Goal: Transaction & Acquisition: Purchase product/service

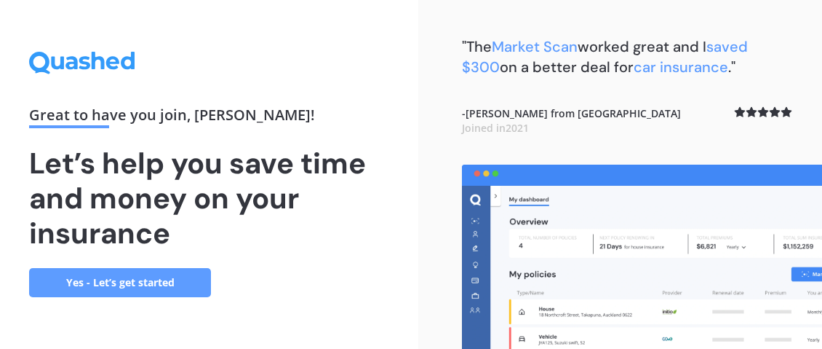
click at [381, 268] on div "Great to have you join , [PERSON_NAME] ! Let’s help you save time and money on …" at bounding box center [209, 174] width 360 height 245
click at [129, 278] on link "Yes - Let’s get started" at bounding box center [120, 282] width 182 height 29
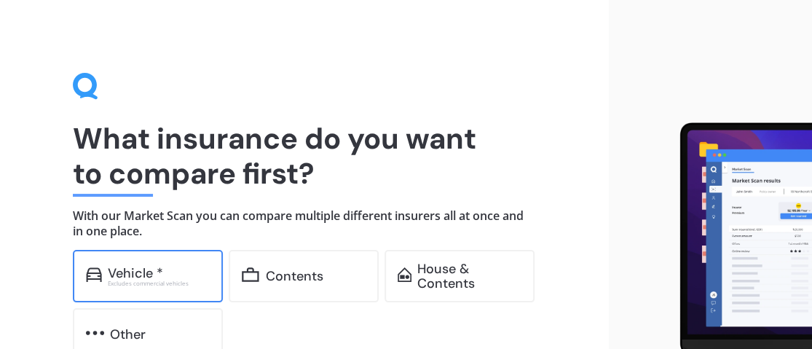
click at [132, 275] on div "Vehicle *" at bounding box center [135, 273] width 55 height 15
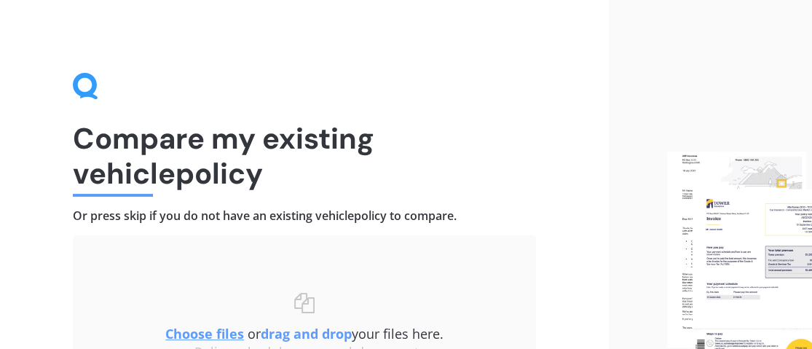
click at [724, 280] on img at bounding box center [739, 268] width 145 height 234
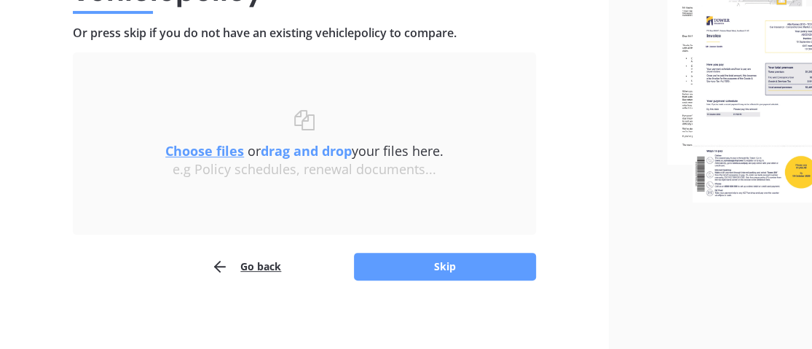
scroll to position [187, 0]
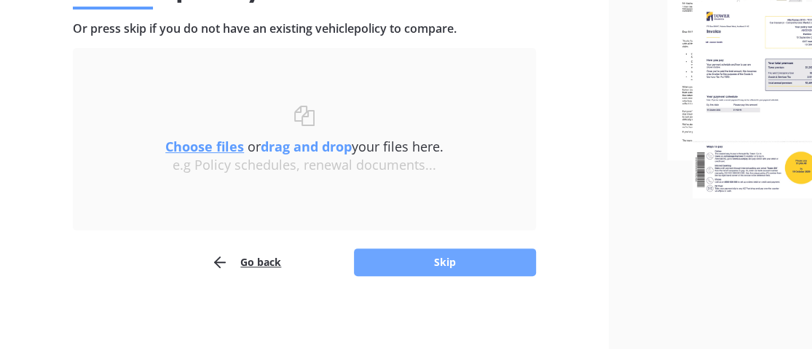
click at [389, 262] on button "Skip" at bounding box center [445, 262] width 182 height 28
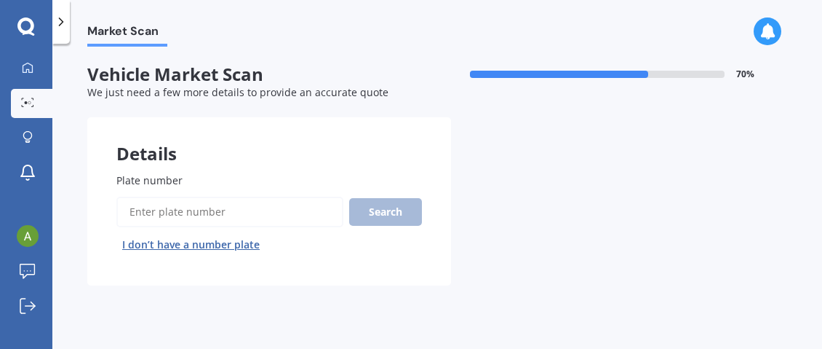
click at [191, 208] on input "Plate number" at bounding box center [229, 212] width 227 height 31
type input "ec0s5e"
click at [380, 209] on button "Search" at bounding box center [385, 212] width 73 height 28
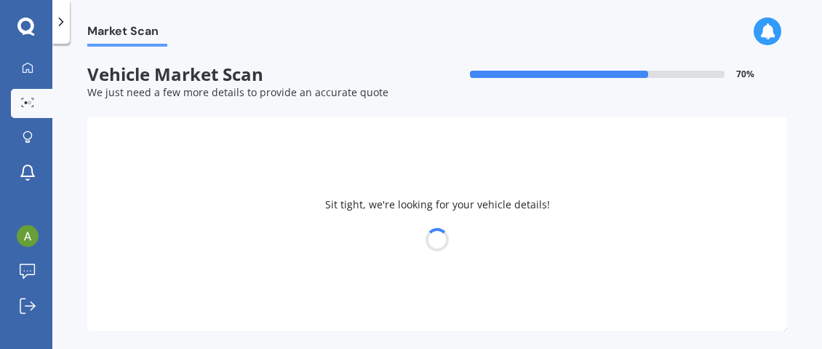
select select "BMW"
select select "X3"
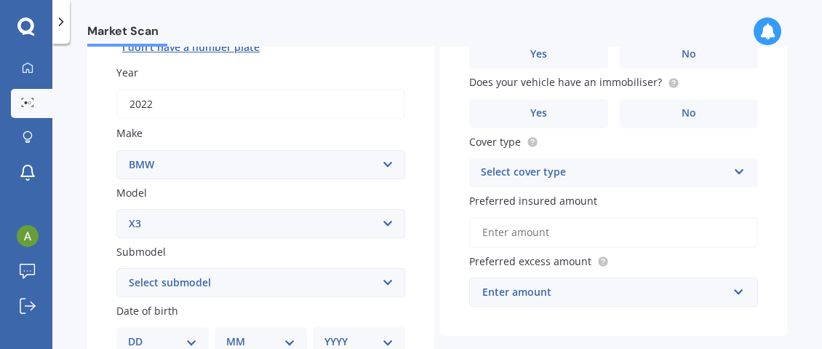
scroll to position [218, 0]
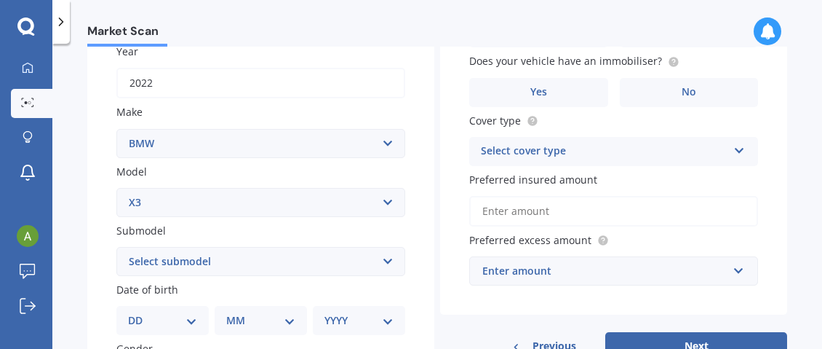
click at [380, 261] on select "Select submodel (All other) 2.0d 2.5i 3.0d 3.0i M CP 3.0PT/4WD/8AT M40I X301 2.…" at bounding box center [260, 261] width 289 height 29
select select "2.0D"
click at [116, 247] on select "Select submodel (All other) 2.0d 2.5i 3.0d 3.0i M CP 3.0PT/4WD/8AT M40I X301 2.…" at bounding box center [260, 261] width 289 height 29
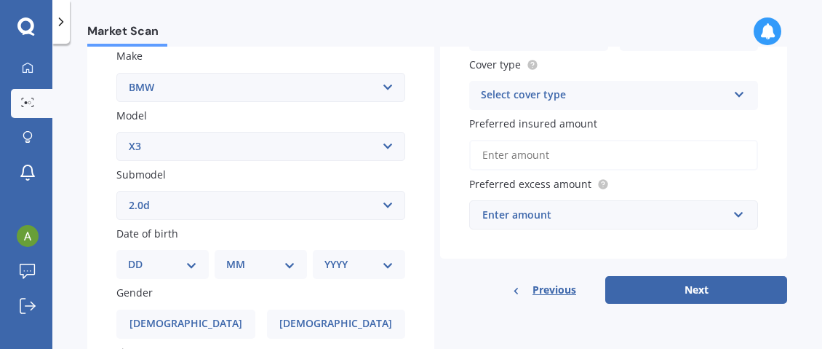
scroll to position [291, 0]
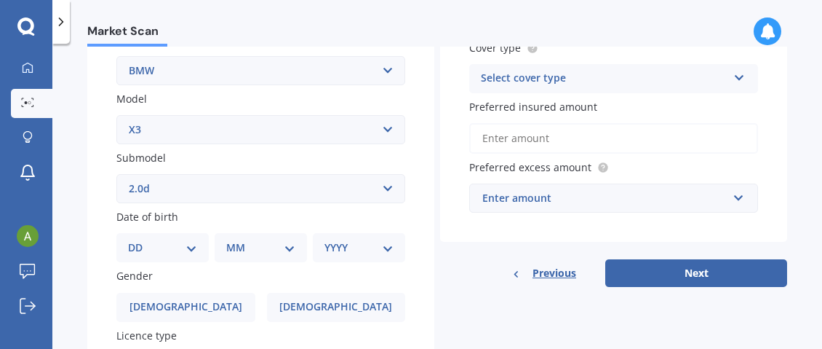
click at [192, 250] on select "DD 01 02 03 04 05 06 07 08 09 10 11 12 13 14 15 16 17 18 19 20 21 22 23 24 25 2…" at bounding box center [162, 247] width 69 height 16
select select "19"
click at [139, 240] on select "DD 01 02 03 04 05 06 07 08 09 10 11 12 13 14 15 16 17 18 19 20 21 22 23 24 25 2…" at bounding box center [162, 247] width 69 height 16
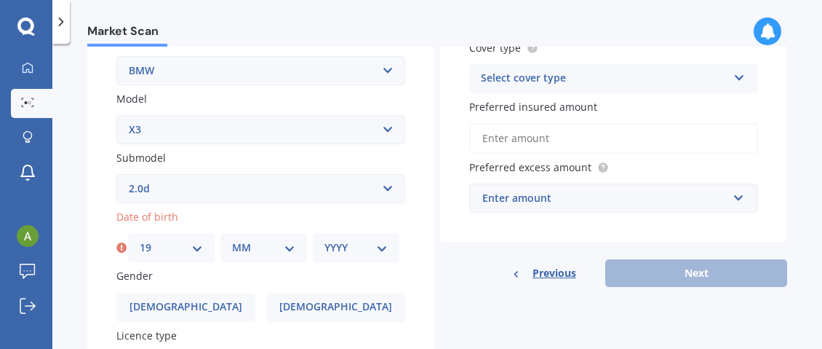
click at [285, 247] on select "MM 01 02 03 04 05 06 07 08 09 10 11 12" at bounding box center [263, 247] width 63 height 16
select select "02"
click at [232, 240] on select "MM 01 02 03 04 05 06 07 08 09 10 11 12" at bounding box center [263, 247] width 63 height 16
click at [382, 250] on select "YYYY 2025 2024 2023 2022 2021 2020 2019 2018 2017 2016 2015 2014 2013 2012 2011…" at bounding box center [356, 247] width 63 height 16
select select "1947"
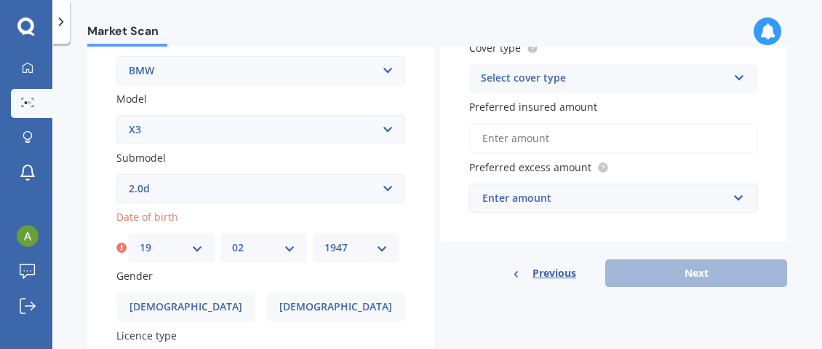
click at [325, 240] on select "YYYY 2025 2024 2023 2022 2021 2020 2019 2018 2017 2016 2015 2014 2013 2012 2011…" at bounding box center [356, 247] width 63 height 16
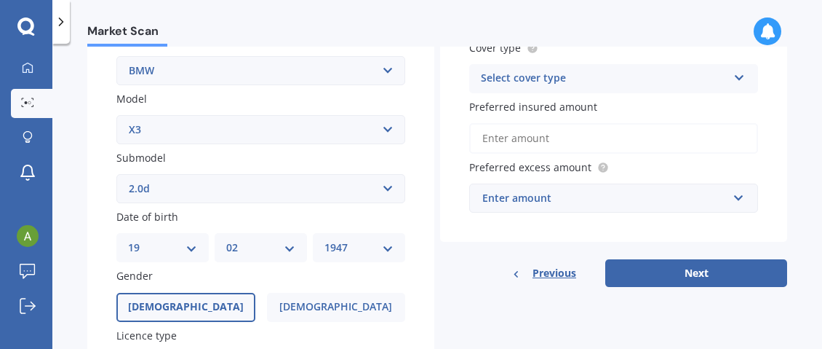
click at [180, 301] on span "[DEMOGRAPHIC_DATA]" at bounding box center [186, 307] width 116 height 12
click at [0, 0] on input "[DEMOGRAPHIC_DATA]" at bounding box center [0, 0] width 0 height 0
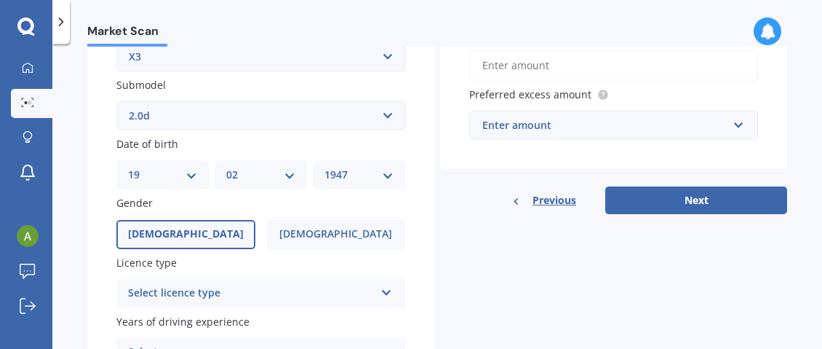
scroll to position [437, 0]
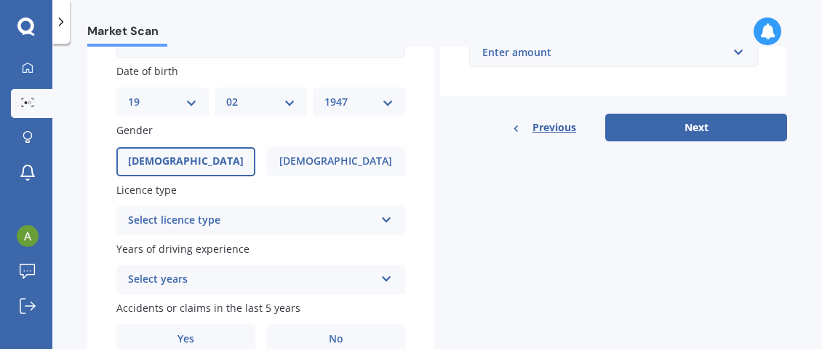
click at [382, 217] on icon at bounding box center [387, 217] width 12 height 10
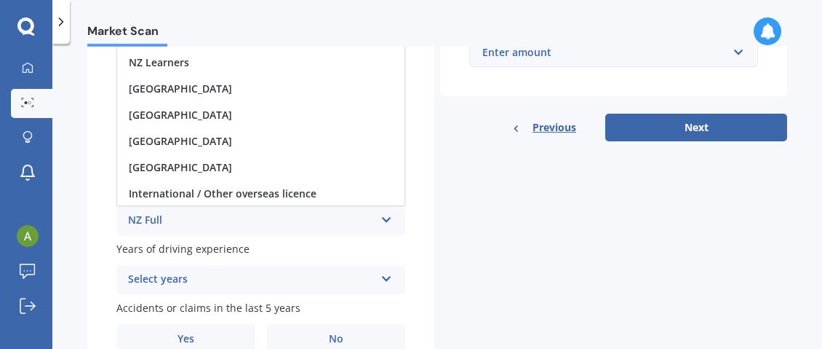
click at [302, 226] on div "NZ Full" at bounding box center [251, 220] width 247 height 17
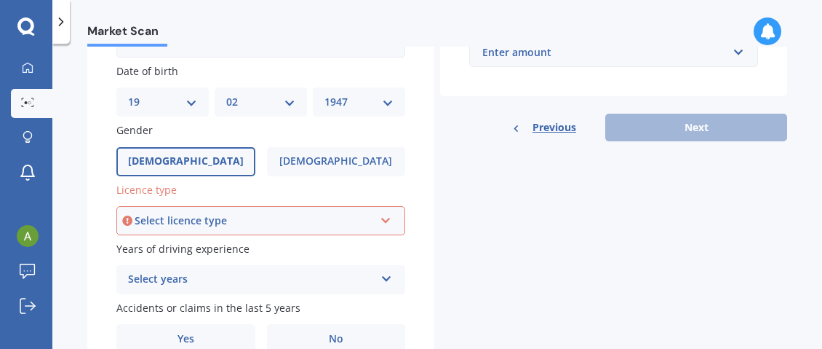
click at [380, 219] on icon at bounding box center [386, 218] width 12 height 10
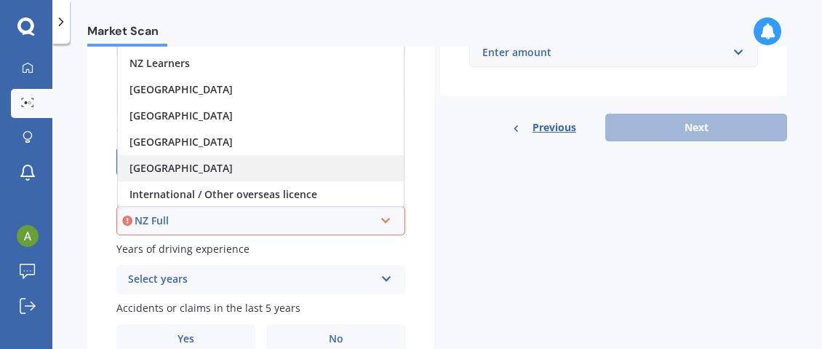
scroll to position [0, 0]
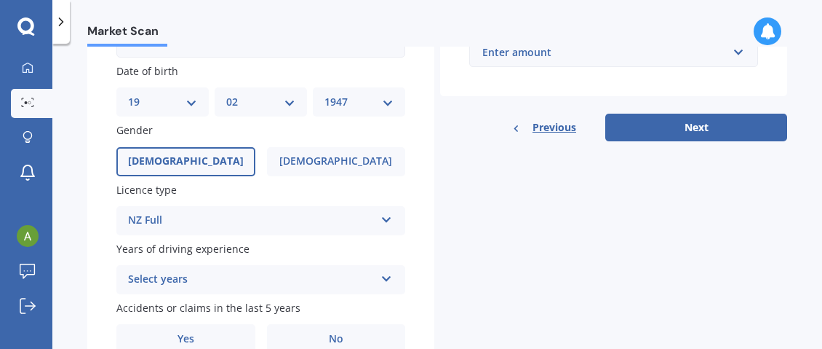
click at [384, 281] on icon at bounding box center [387, 276] width 12 height 10
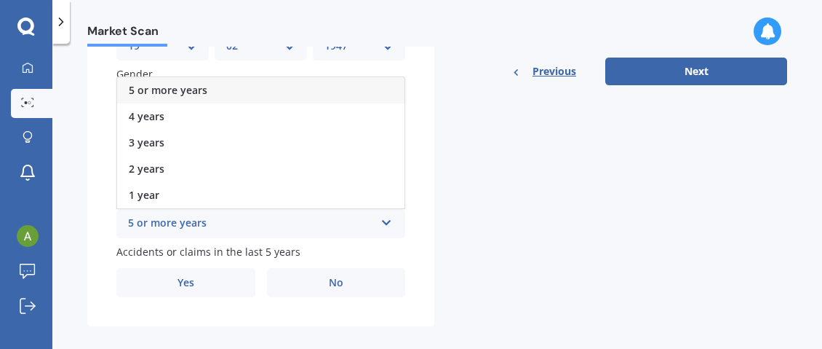
scroll to position [510, 0]
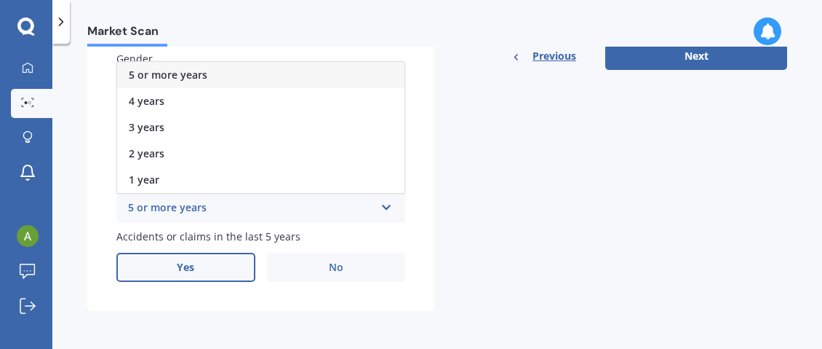
click at [205, 267] on label "Yes" at bounding box center [185, 267] width 139 height 29
click at [0, 0] on input "Yes" at bounding box center [0, 0] width 0 height 0
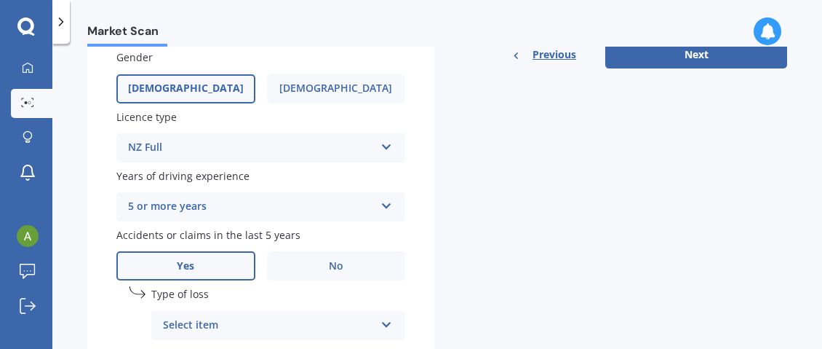
scroll to position [582, 0]
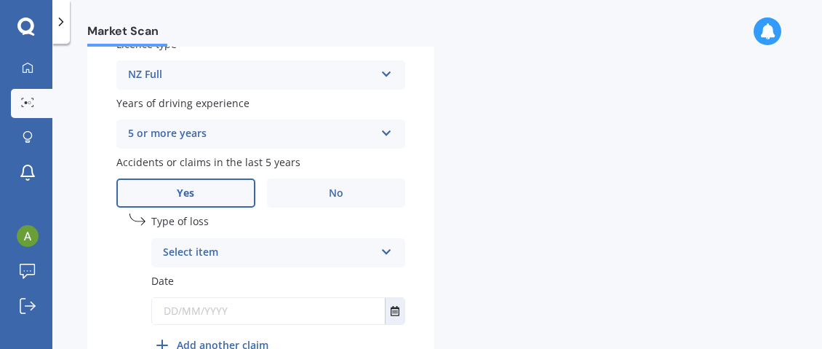
click at [381, 252] on icon at bounding box center [387, 249] width 12 height 10
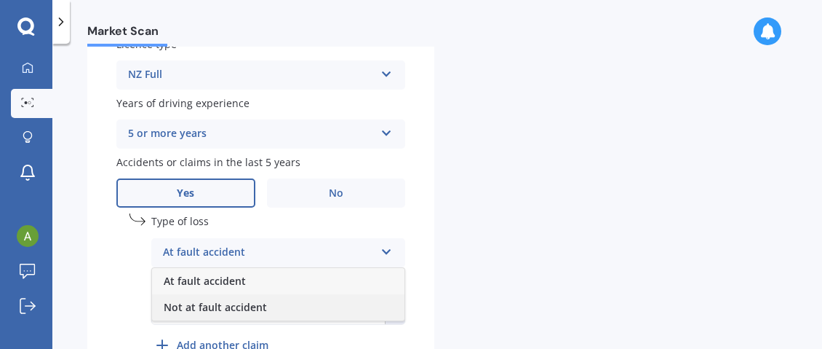
click at [254, 306] on span "Not at fault accident" at bounding box center [215, 307] width 103 height 14
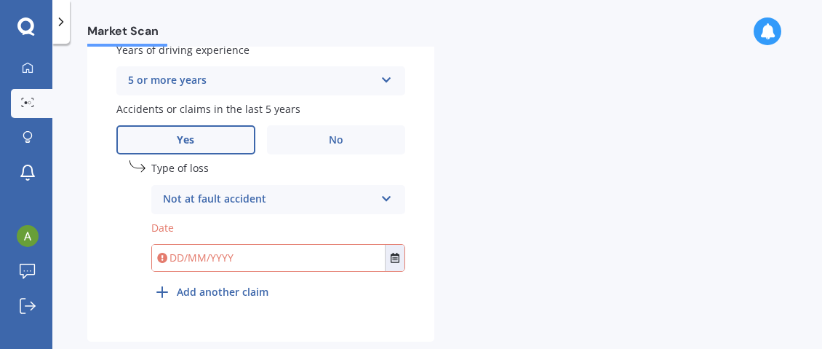
scroll to position [655, 0]
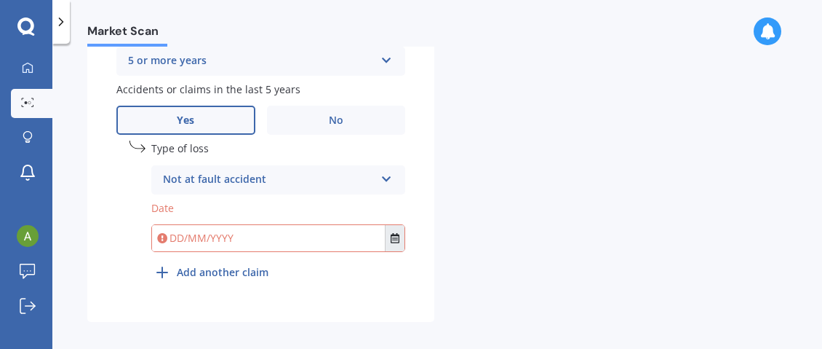
click at [394, 238] on icon "Select date" at bounding box center [395, 238] width 9 height 10
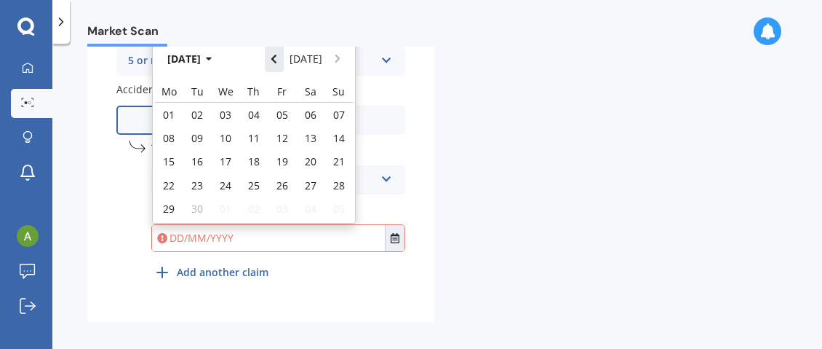
click at [277, 56] on icon "Navigate back" at bounding box center [273, 59] width 5 height 9
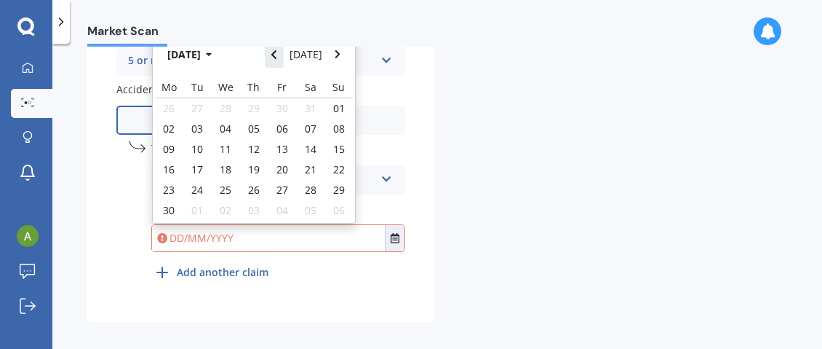
click at [277, 56] on icon "Navigate back" at bounding box center [273, 54] width 5 height 9
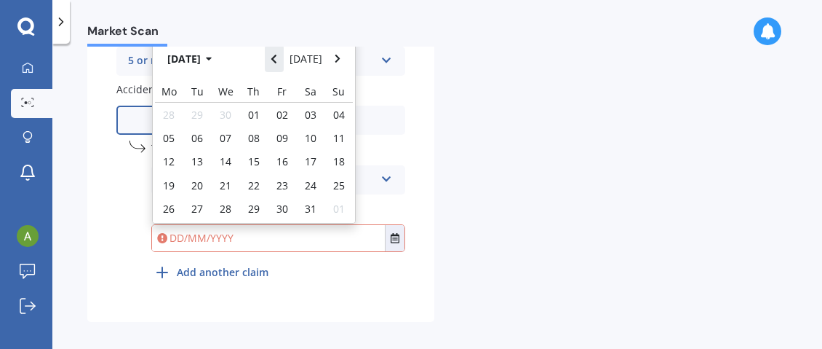
click at [277, 56] on icon "Navigate back" at bounding box center [273, 59] width 5 height 9
click at [213, 60] on icon "button" at bounding box center [209, 59] width 7 height 10
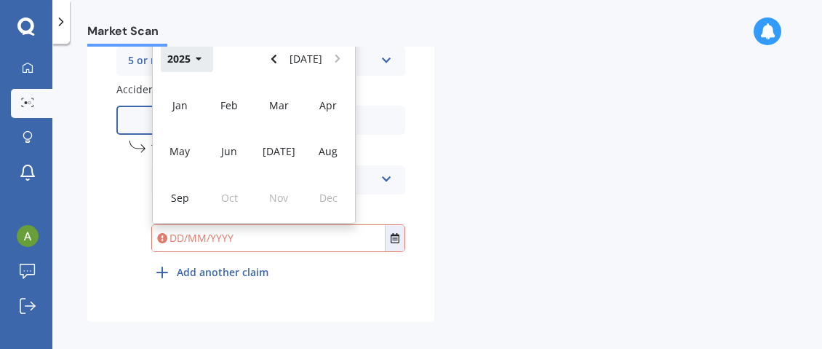
click at [194, 61] on button "2025" at bounding box center [187, 58] width 52 height 26
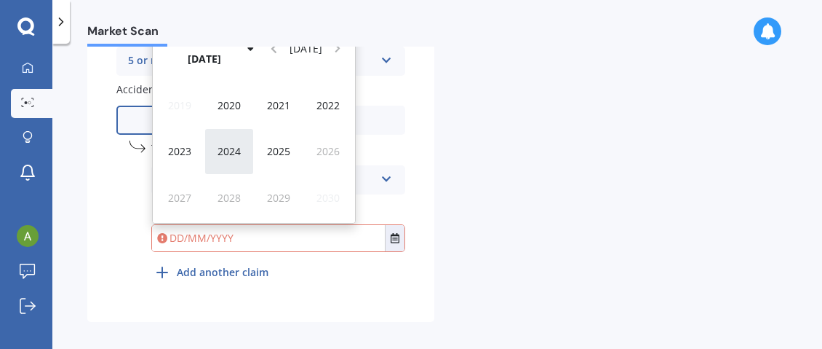
click at [229, 153] on span "2024" at bounding box center [229, 151] width 23 height 14
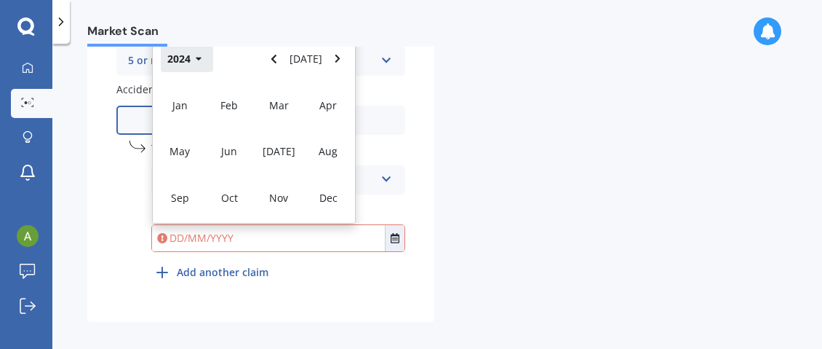
click at [197, 61] on icon "button" at bounding box center [199, 59] width 7 height 10
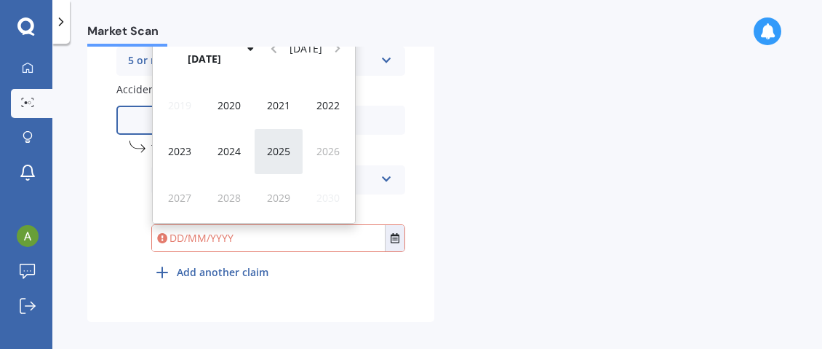
click at [272, 154] on span "2025" at bounding box center [278, 151] width 23 height 14
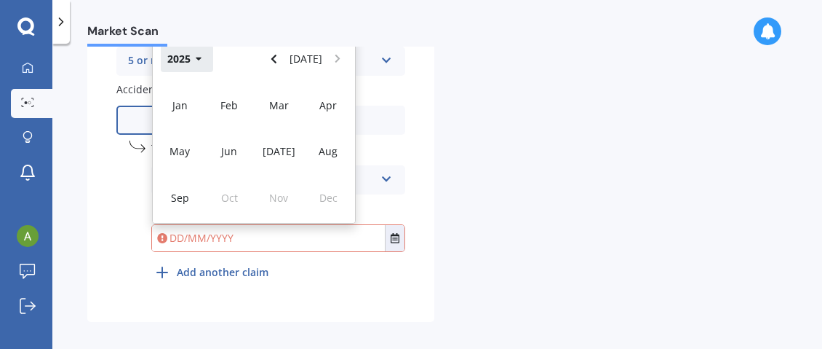
click at [194, 60] on button "2025" at bounding box center [187, 58] width 52 height 26
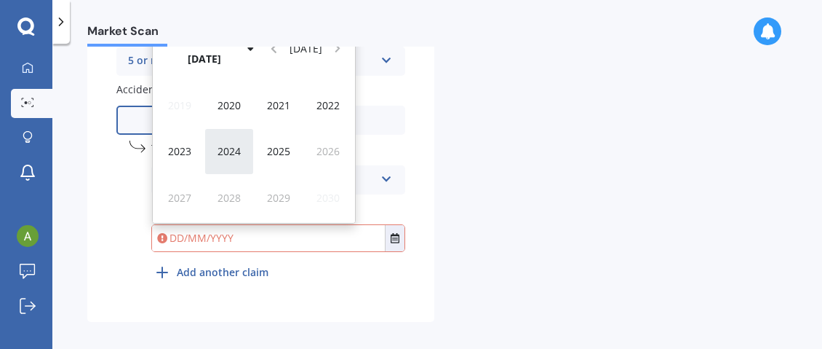
click at [223, 150] on span "2024" at bounding box center [229, 151] width 23 height 14
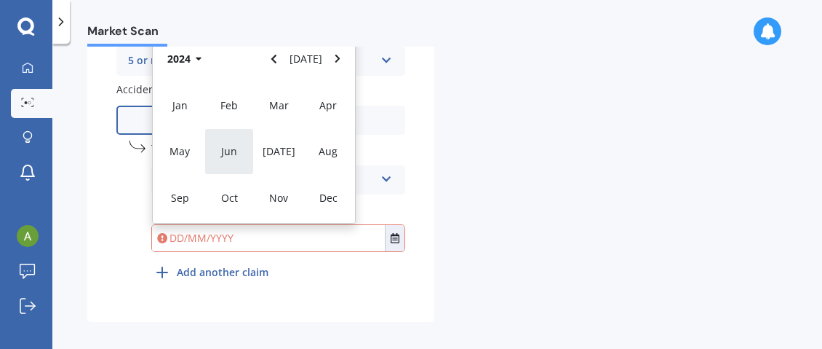
click at [232, 156] on span "Jun" at bounding box center [229, 151] width 16 height 14
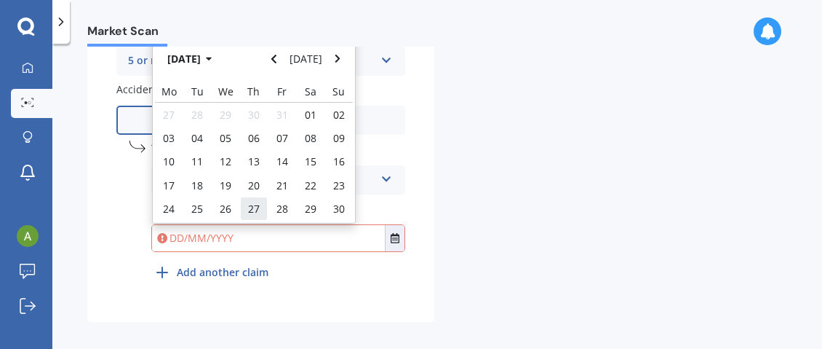
click at [251, 210] on span "27" at bounding box center [254, 209] width 12 height 14
type input "[DATE]"
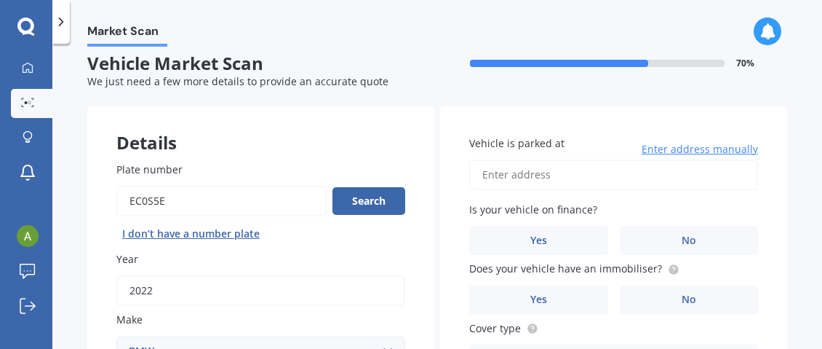
scroll to position [0, 0]
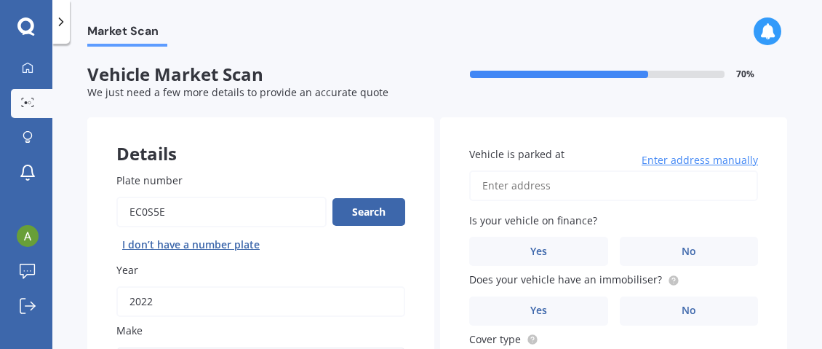
click at [551, 199] on input "Vehicle is parked at" at bounding box center [613, 185] width 289 height 31
type input "[STREET_ADDRESS]"
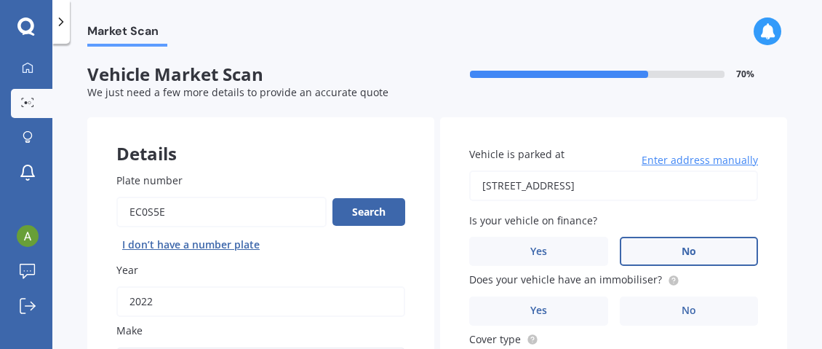
click at [675, 254] on label "No" at bounding box center [689, 251] width 139 height 29
click at [0, 0] on input "No" at bounding box center [0, 0] width 0 height 0
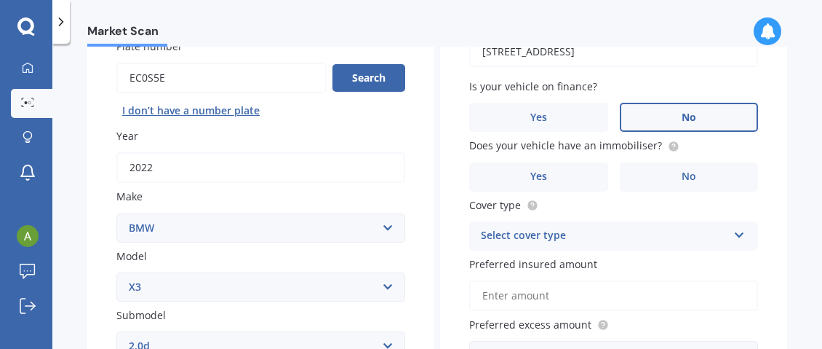
scroll to position [146, 0]
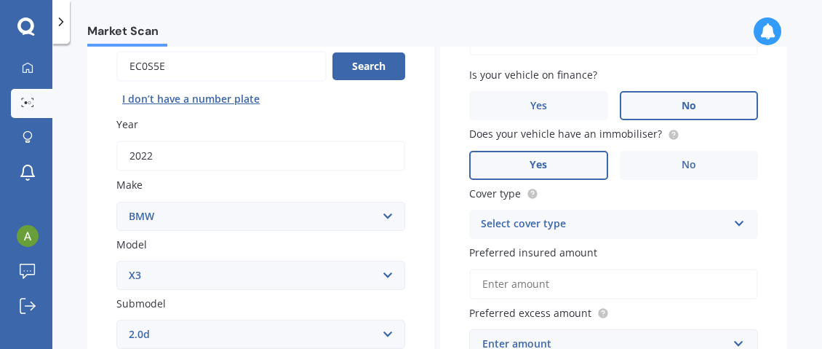
click at [550, 168] on label "Yes" at bounding box center [538, 165] width 139 height 29
click at [0, 0] on input "Yes" at bounding box center [0, 0] width 0 height 0
click at [737, 221] on icon at bounding box center [740, 220] width 12 height 10
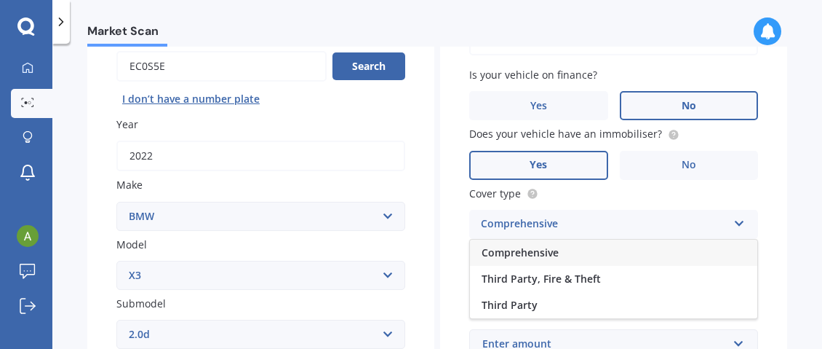
click at [557, 250] on div "Comprehensive" at bounding box center [614, 252] width 288 height 26
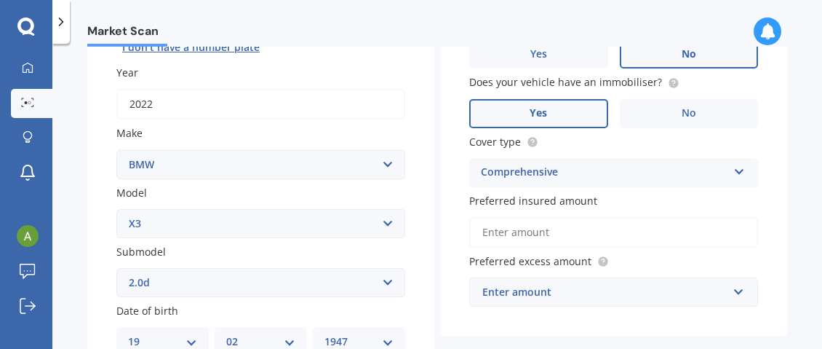
scroll to position [218, 0]
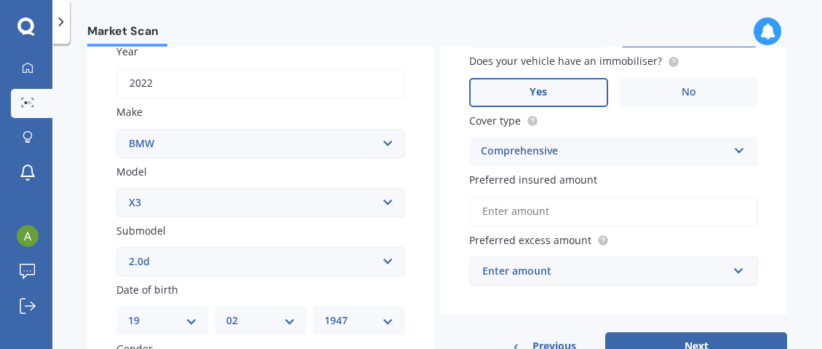
click at [495, 210] on input "Preferred insured amount" at bounding box center [613, 211] width 289 height 31
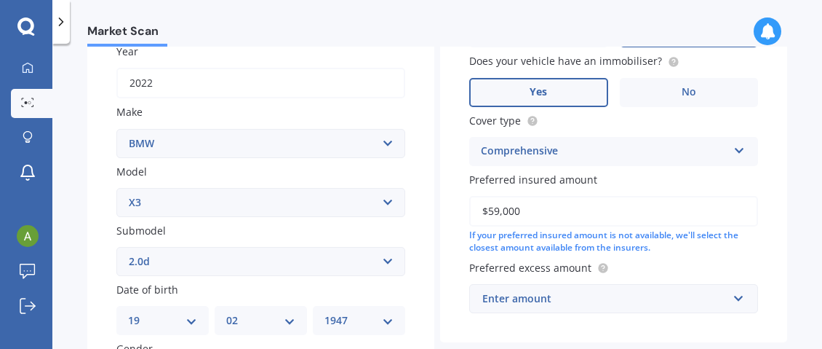
scroll to position [291, 0]
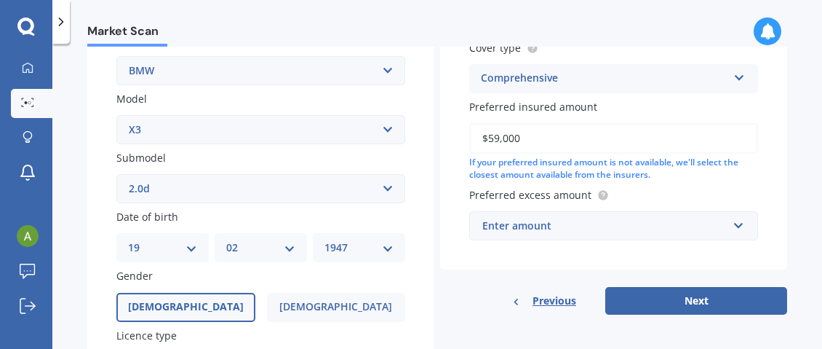
type input "$59,000"
click at [733, 223] on input "text" at bounding box center [609, 226] width 276 height 28
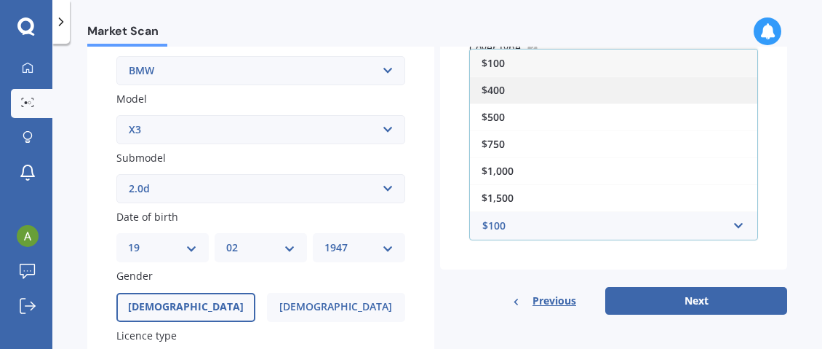
click at [510, 84] on div "$400" at bounding box center [614, 89] width 288 height 27
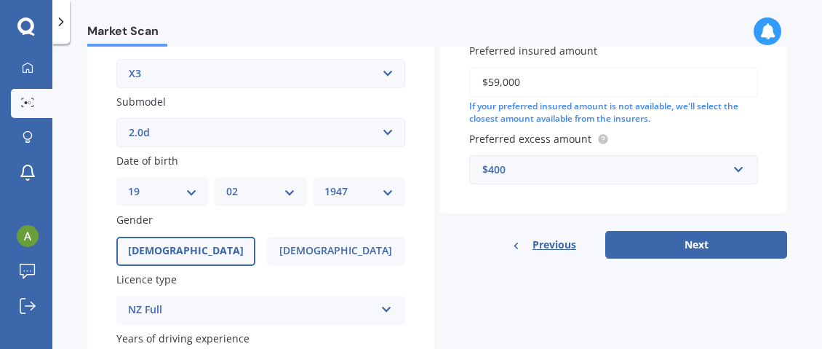
scroll to position [364, 0]
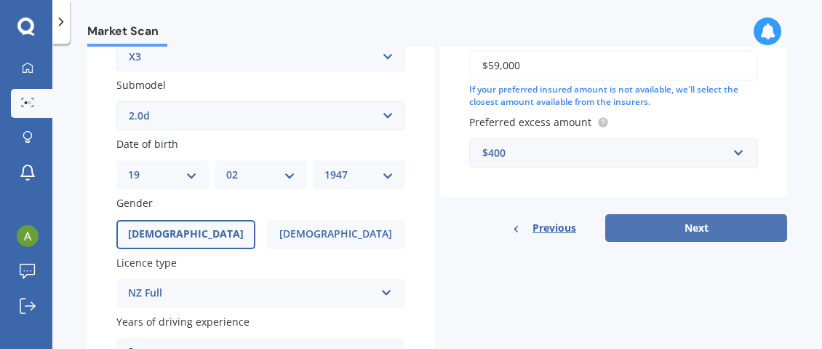
click at [689, 229] on button "Next" at bounding box center [697, 228] width 182 height 28
select select "19"
select select "02"
select select "1947"
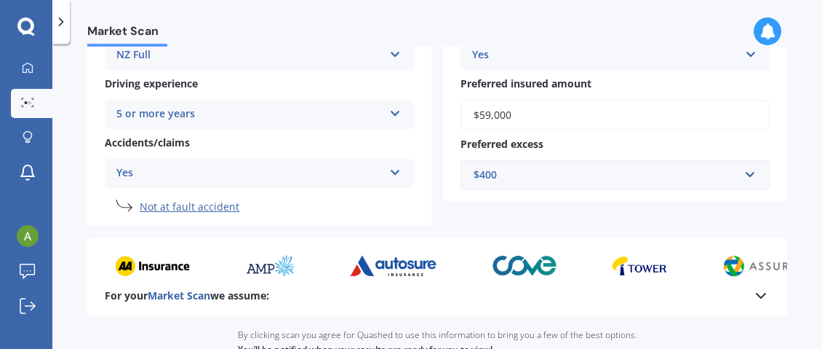
scroll to position [427, 0]
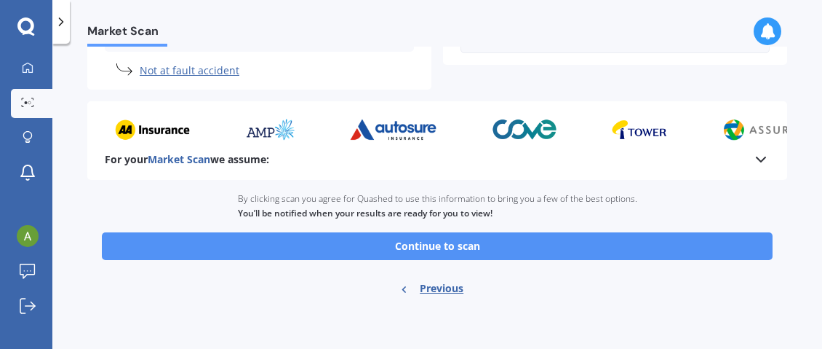
click at [496, 234] on button "Continue to scan" at bounding box center [437, 246] width 671 height 28
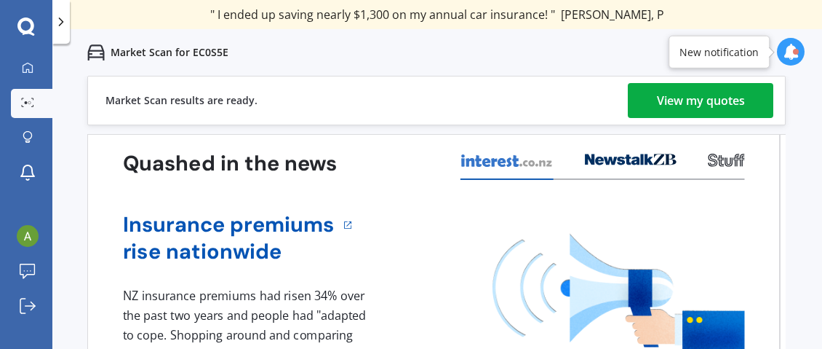
click at [683, 100] on div "View my quotes" at bounding box center [701, 100] width 88 height 35
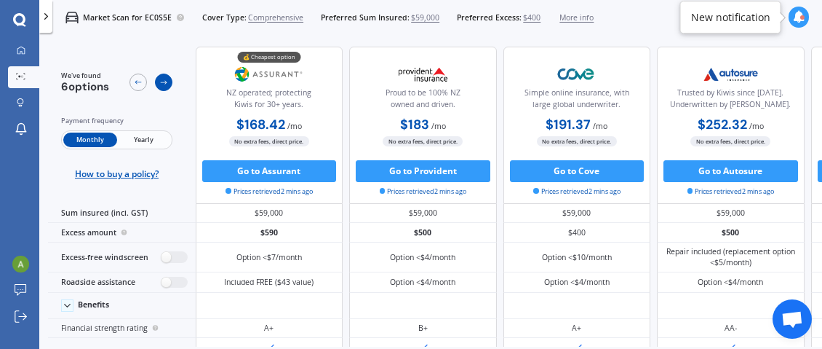
click at [165, 84] on icon at bounding box center [163, 82] width 9 height 9
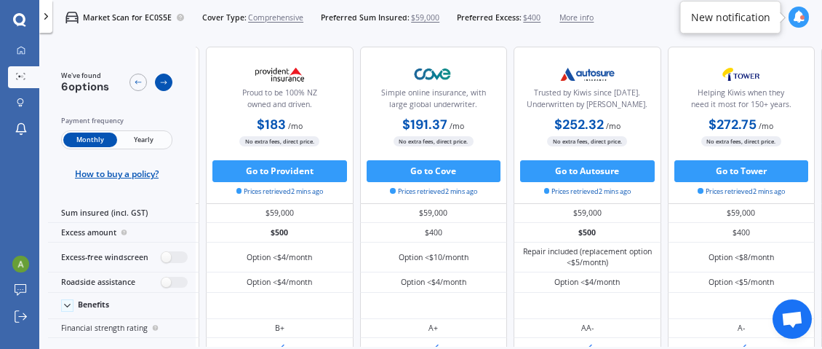
scroll to position [0, 196]
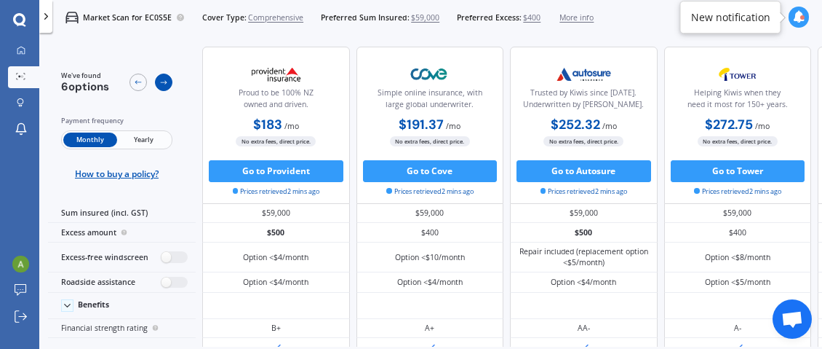
click at [165, 84] on icon at bounding box center [163, 82] width 9 height 9
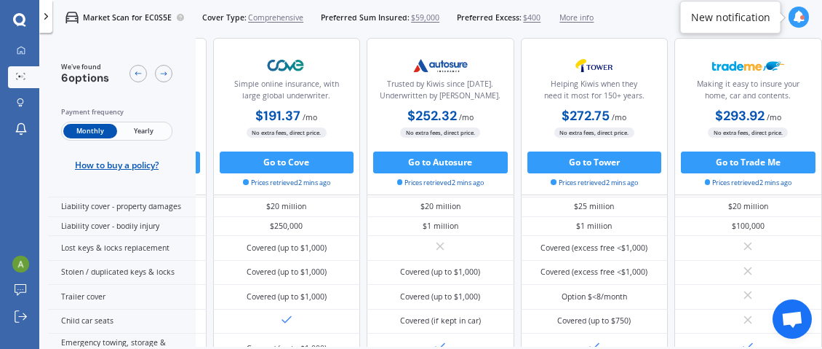
scroll to position [290, 392]
